Goal: Information Seeking & Learning: Find specific fact

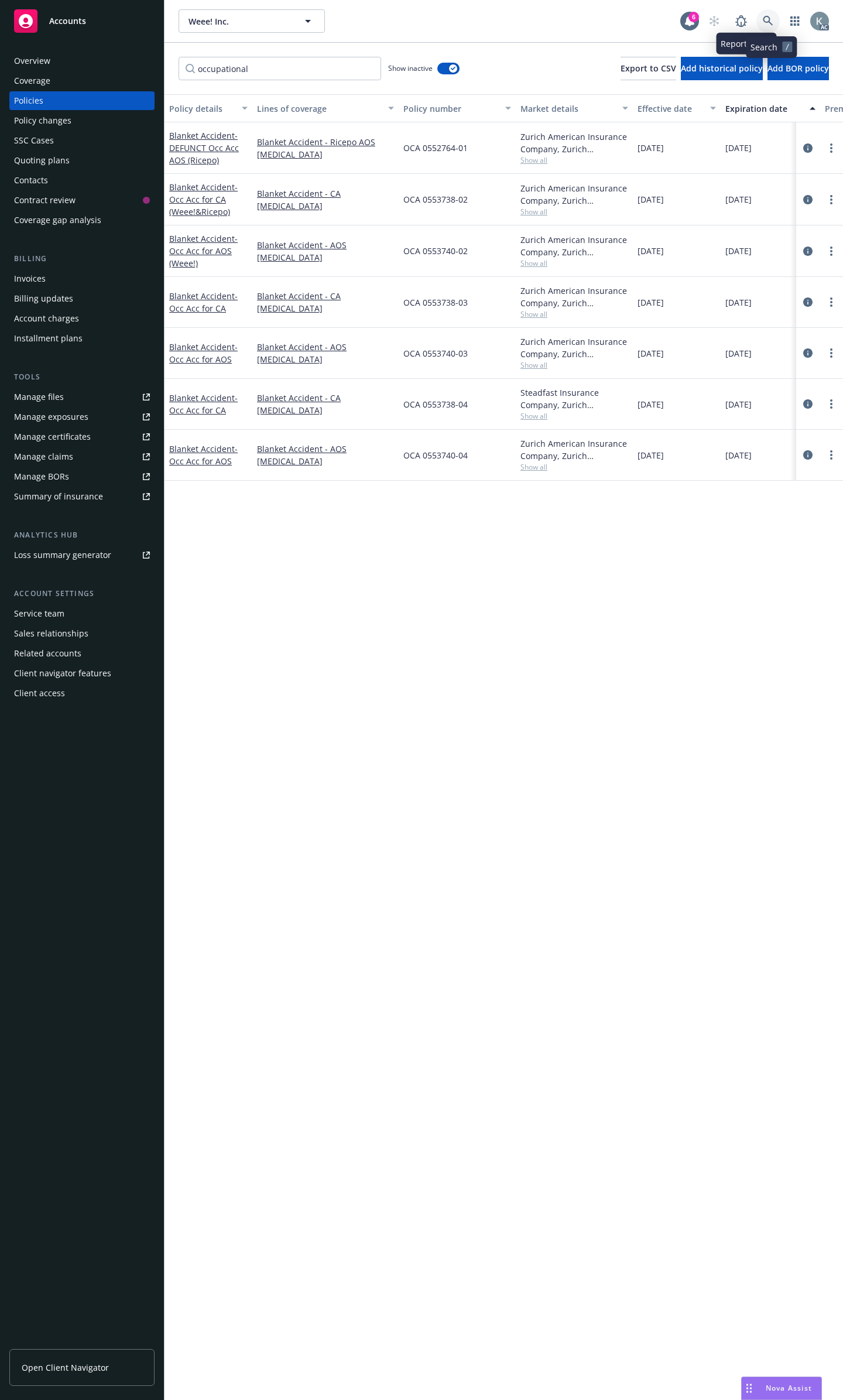
click at [778, 22] on link at bounding box center [768, 21] width 24 height 24
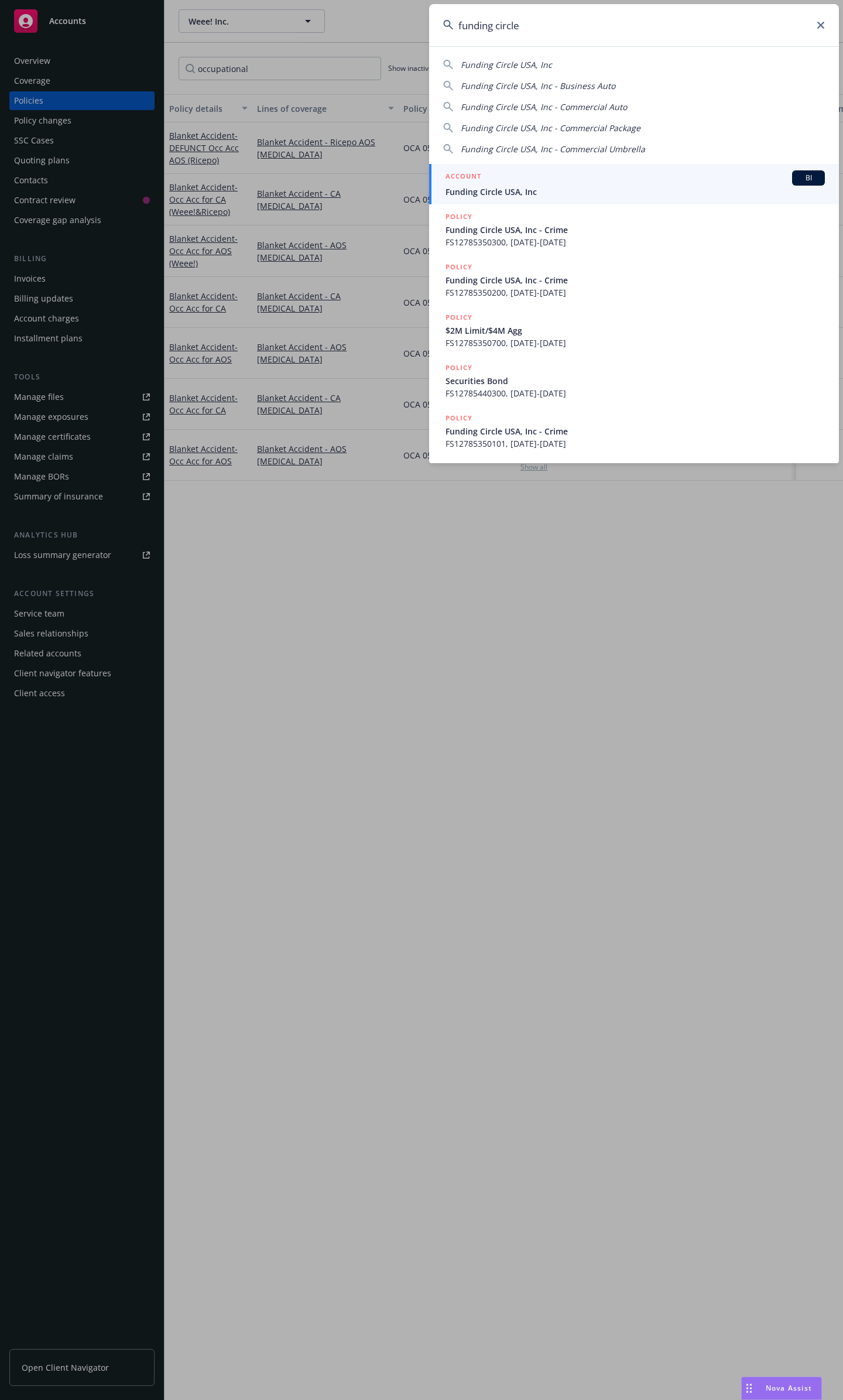
type input "funding circle"
click at [760, 191] on span "Funding Circle USA, Inc" at bounding box center [635, 191] width 379 height 12
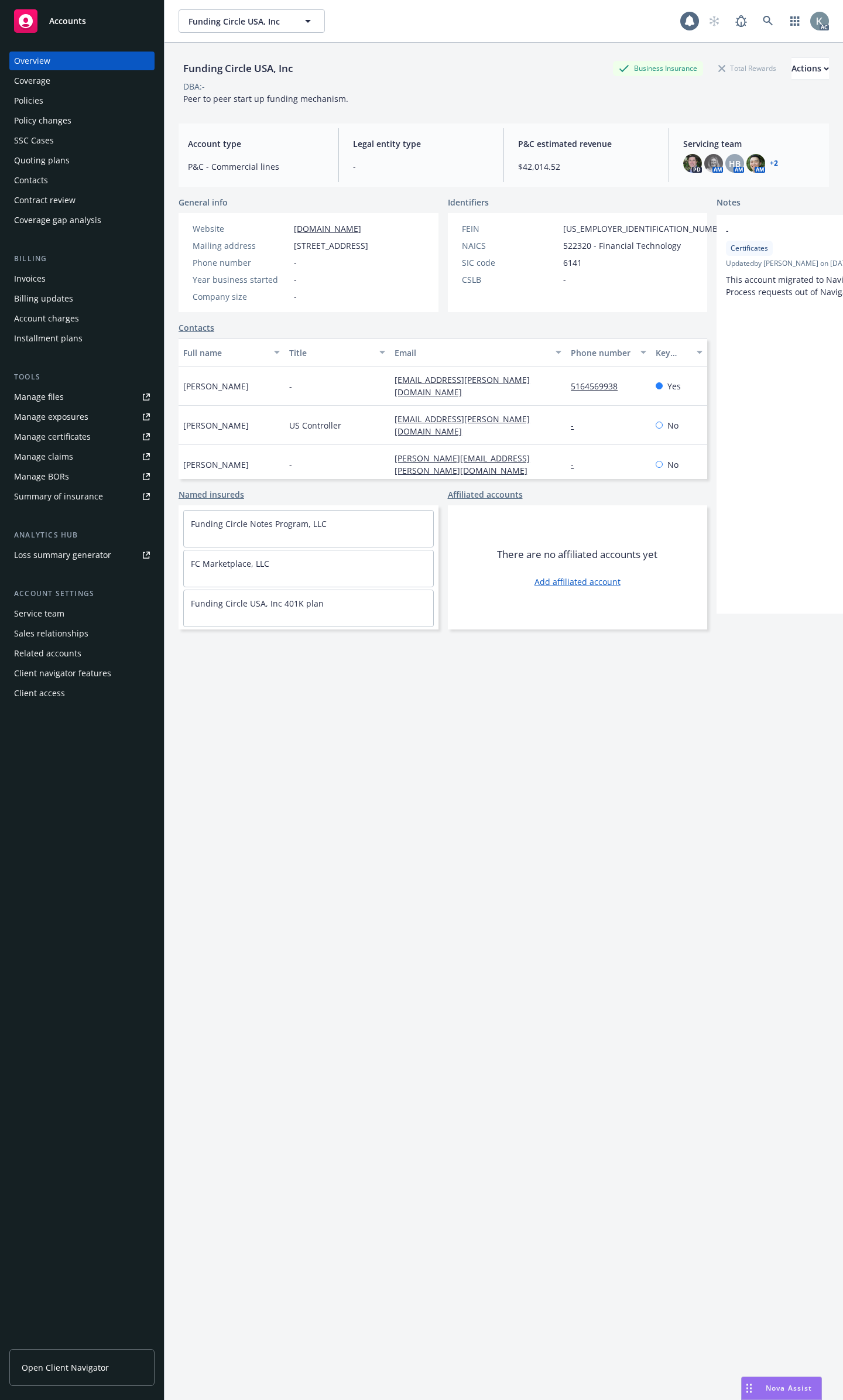
click at [30, 97] on div "Policies" at bounding box center [28, 101] width 30 height 19
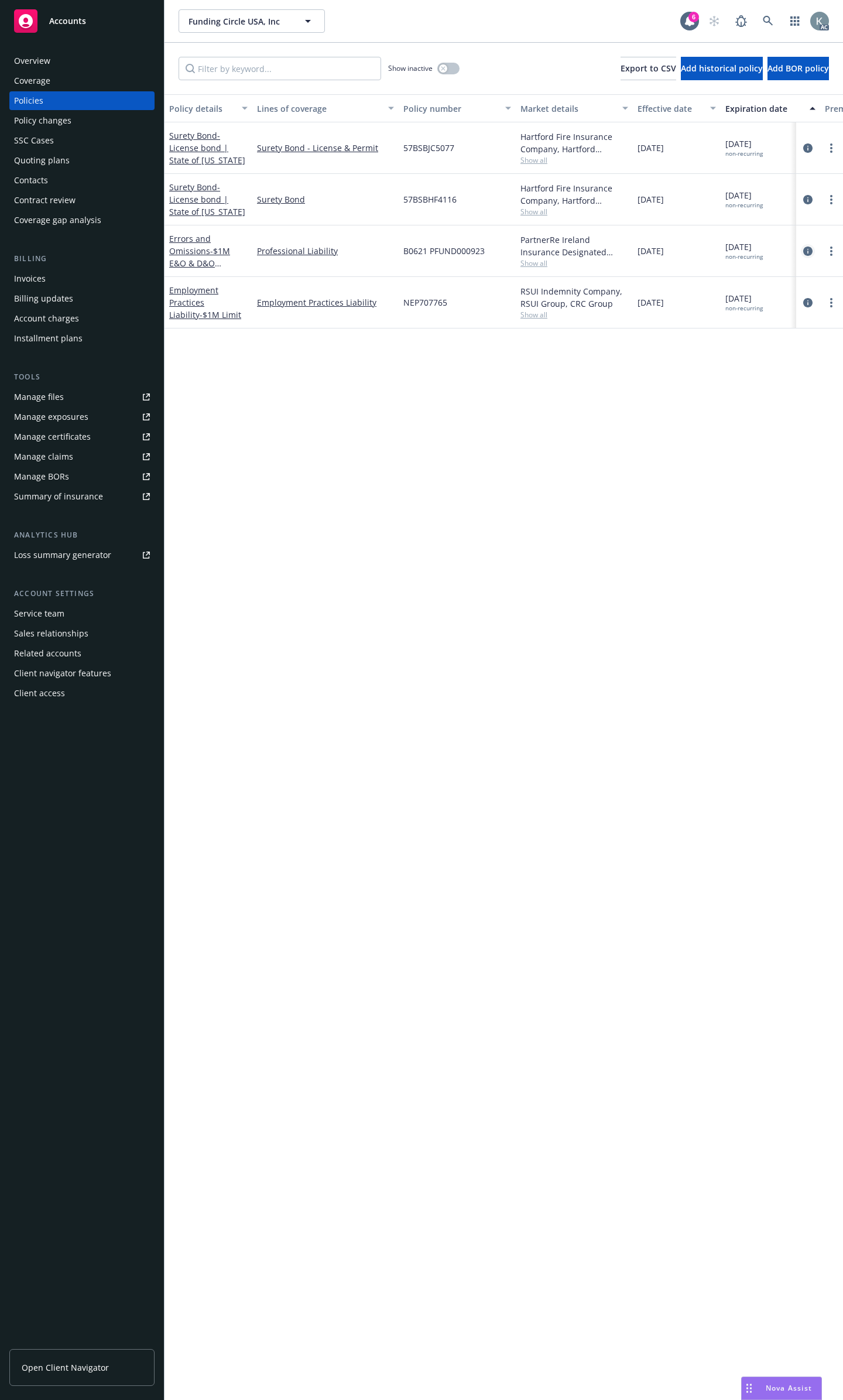
click at [804, 246] on icon "circleInformation" at bounding box center [808, 251] width 9 height 9
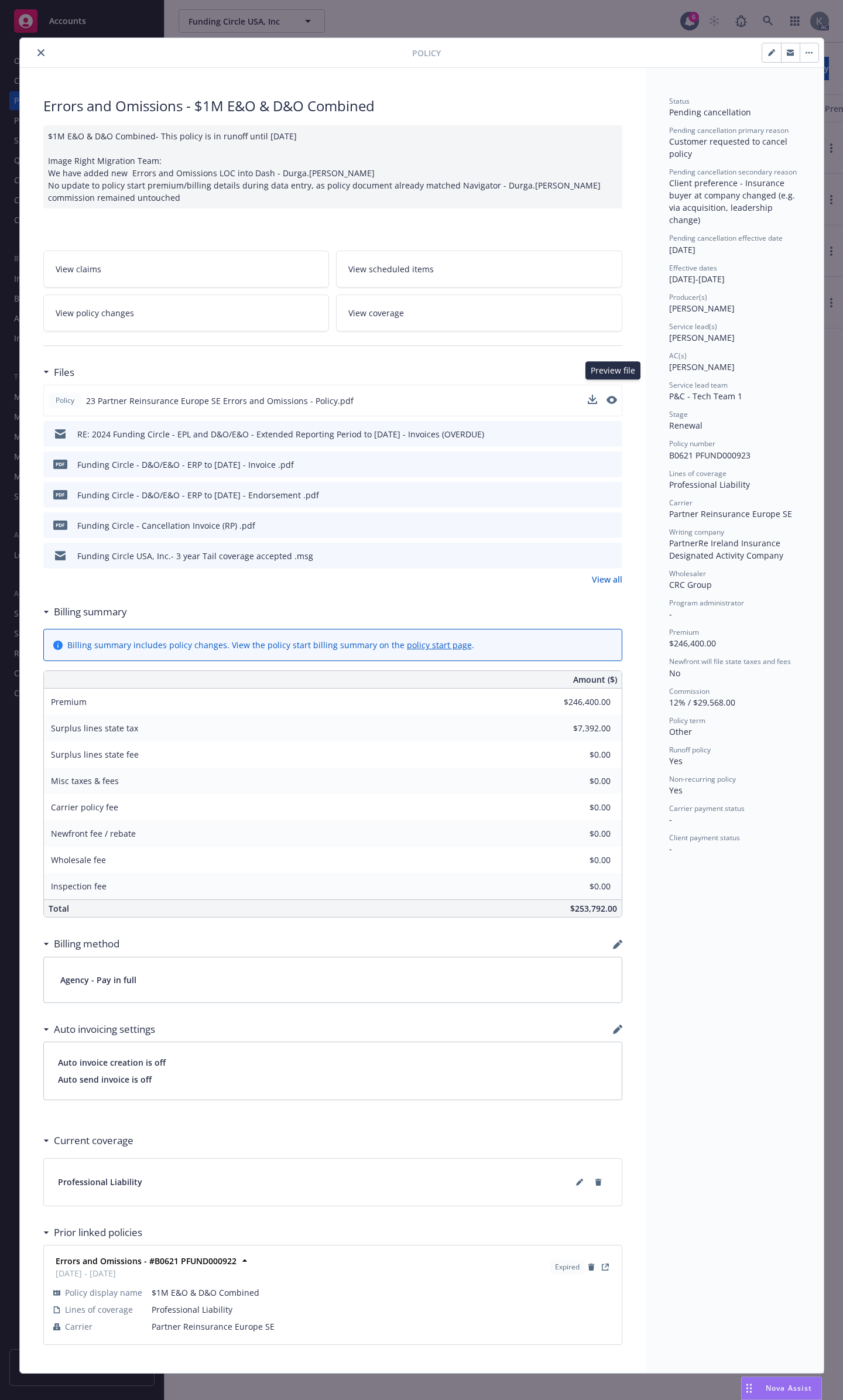
click at [612, 395] on button at bounding box center [612, 401] width 11 height 12
click at [612, 395] on icon "preview file" at bounding box center [610, 399] width 11 height 8
click at [610, 551] on icon "preview file" at bounding box center [611, 555] width 11 height 8
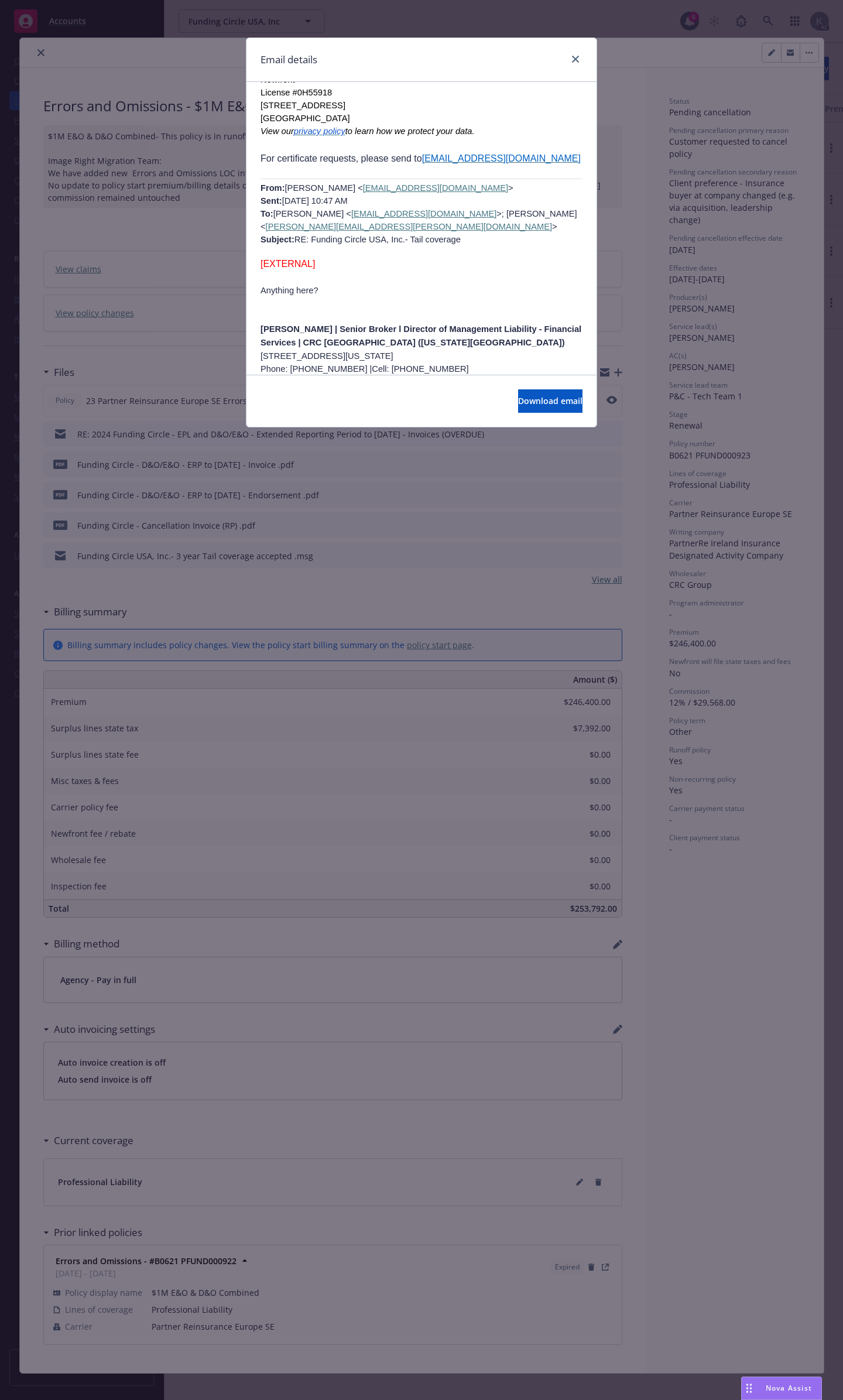
scroll to position [878, 0]
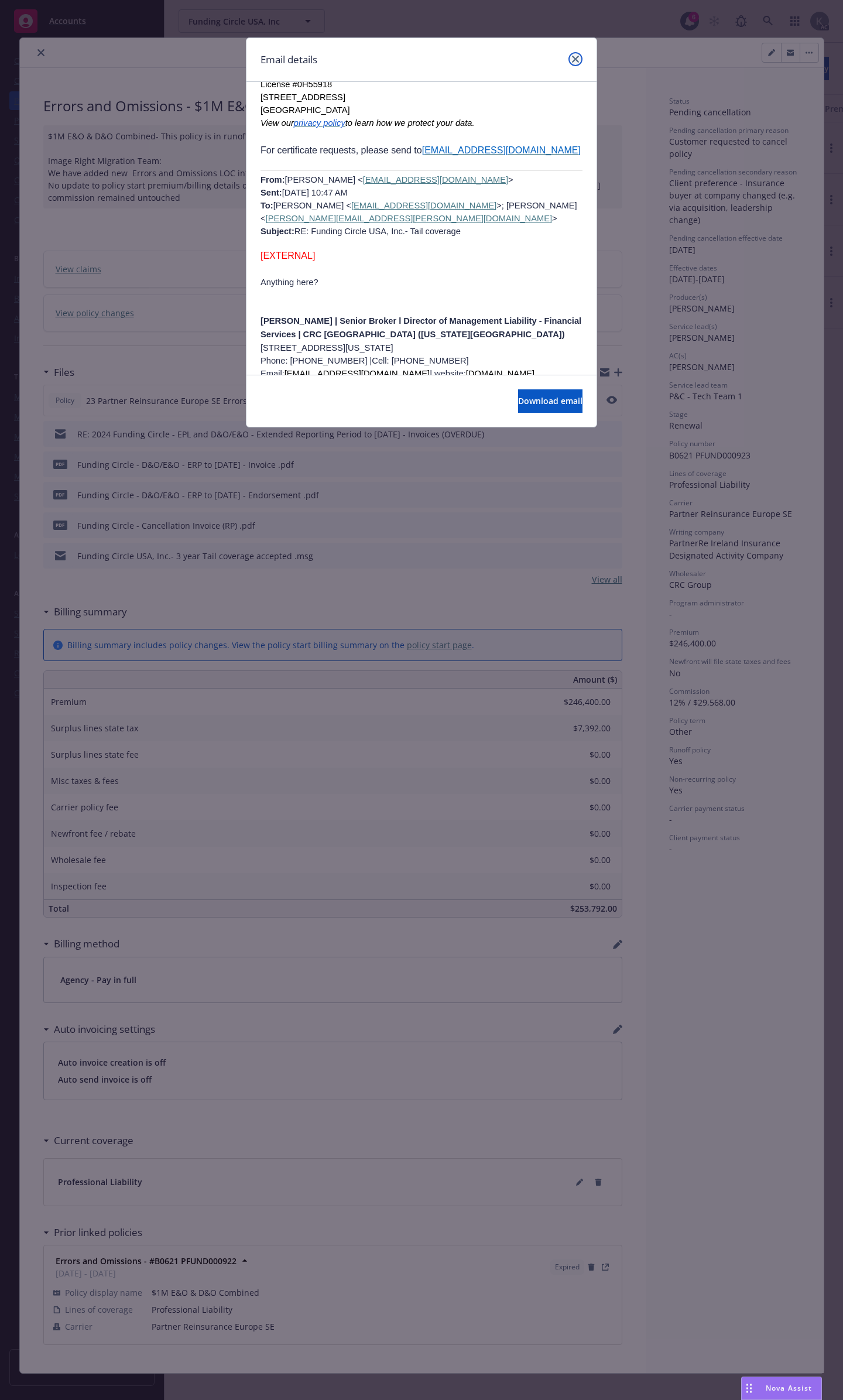
click at [578, 60] on icon "close" at bounding box center [576, 59] width 7 height 7
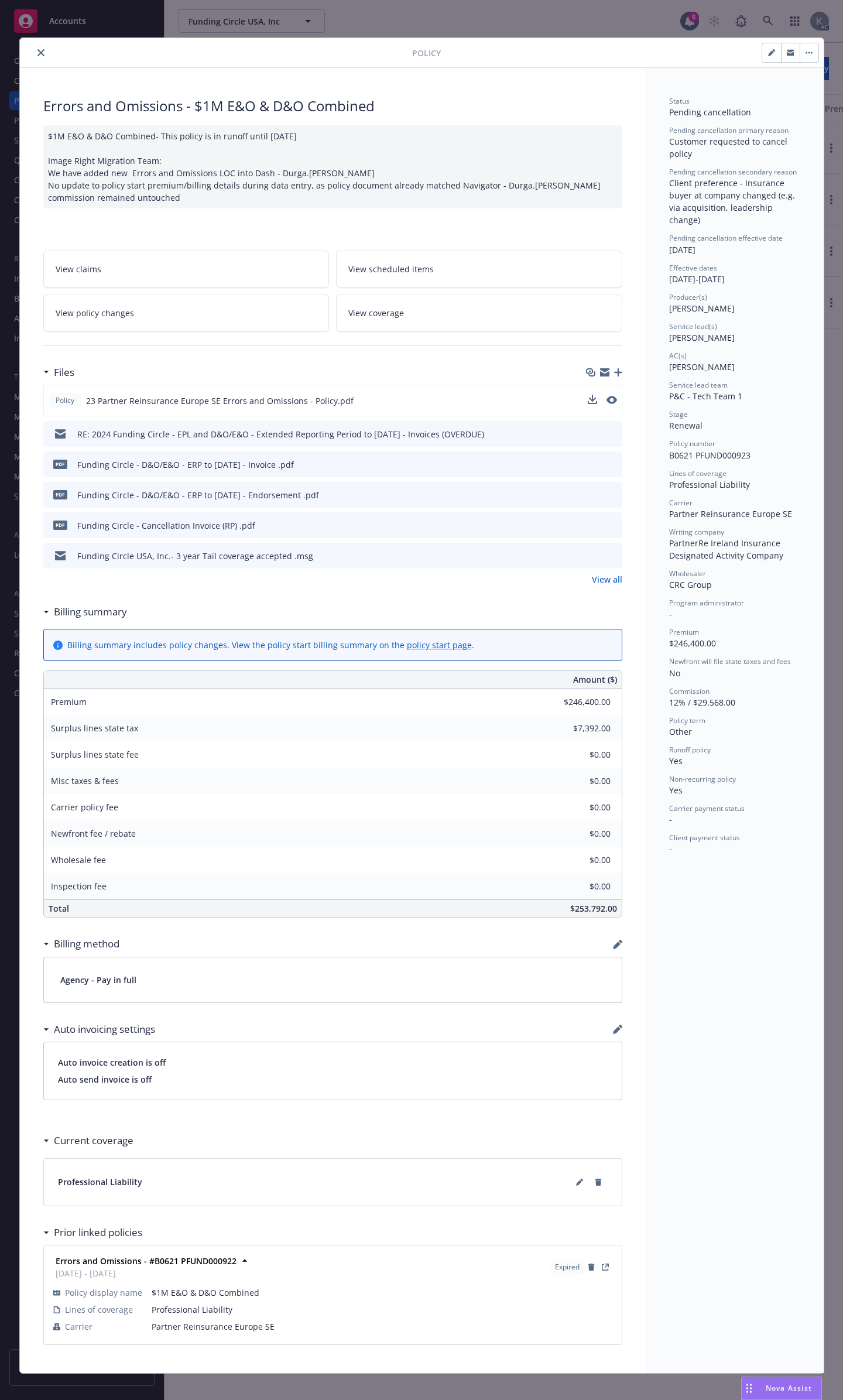
drag, startPoint x: 781, startPoint y: 261, endPoint x: 668, endPoint y: 260, distance: 113.0
click at [670, 263] on div "Effective dates [DATE] - [DATE]" at bounding box center [735, 274] width 131 height 22
copy div "[DATE] - [DATE]"
click at [37, 49] on icon "close" at bounding box center [41, 53] width 7 height 7
